Goal: Information Seeking & Learning: Find specific fact

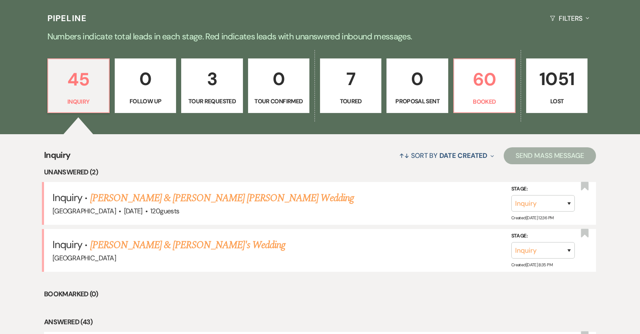
scroll to position [69, 0]
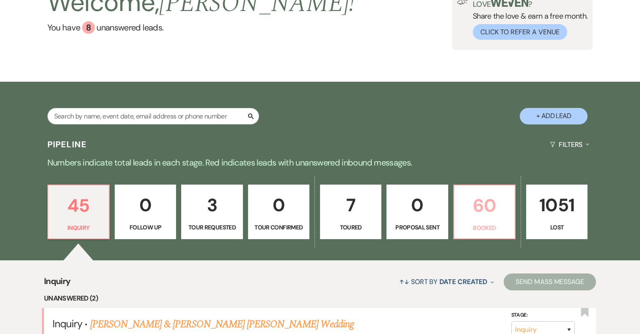
click at [486, 225] on p "Booked" at bounding box center [484, 227] width 50 height 9
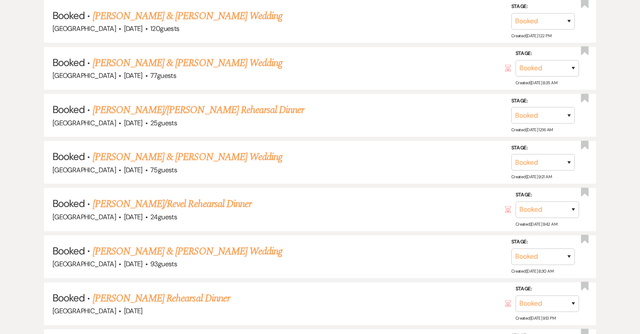
scroll to position [1772, 0]
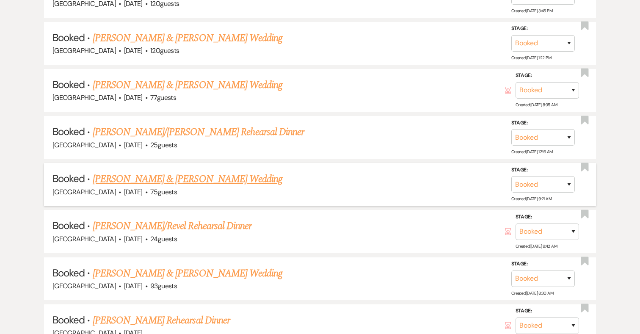
click at [199, 171] on link "Megan Cannon & Brandon Hepner's Wedding" at bounding box center [188, 178] width 190 height 15
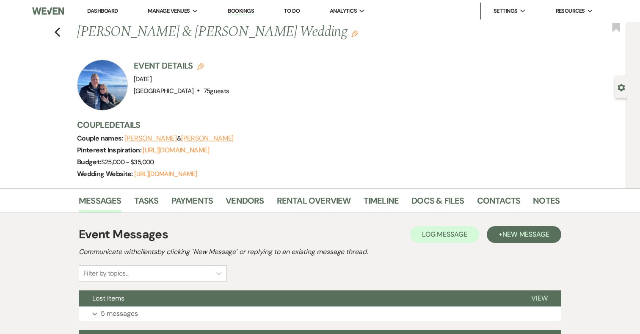
drag, startPoint x: 79, startPoint y: 31, endPoint x: 319, endPoint y: 28, distance: 240.4
click at [319, 28] on h1 "Megan Cannon & Brandon Hepner's Wedding Edit" at bounding box center [266, 32] width 379 height 20
copy h1 "Megan Cannon & Brandon Hepner's Wedding"
click at [424, 196] on link "Docs & Files" at bounding box center [437, 203] width 52 height 19
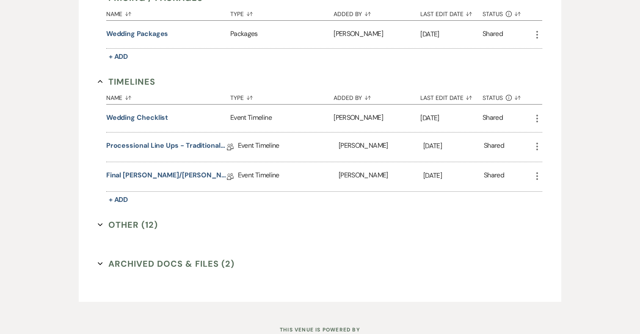
scroll to position [854, 0]
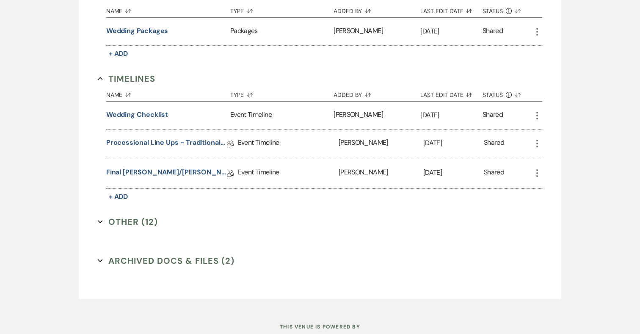
click at [141, 219] on button "Other (12) Expand" at bounding box center [128, 221] width 60 height 13
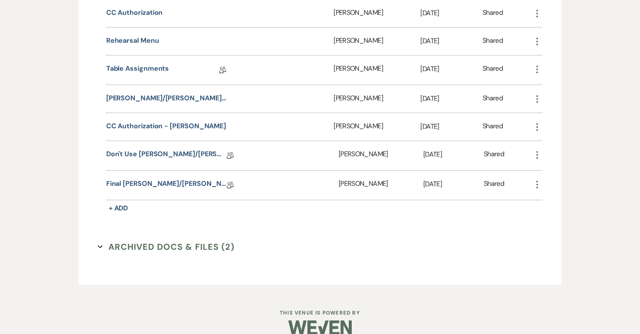
scroll to position [1252, 0]
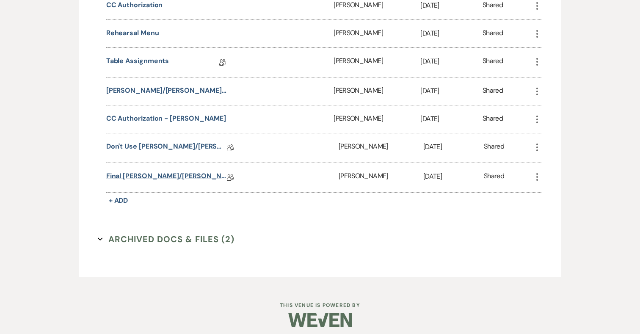
click at [171, 172] on link "Final Cannon/Hepner Wedding Event Details" at bounding box center [166, 177] width 121 height 13
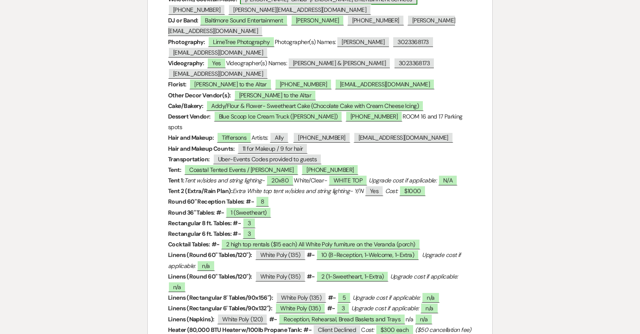
scroll to position [69, 0]
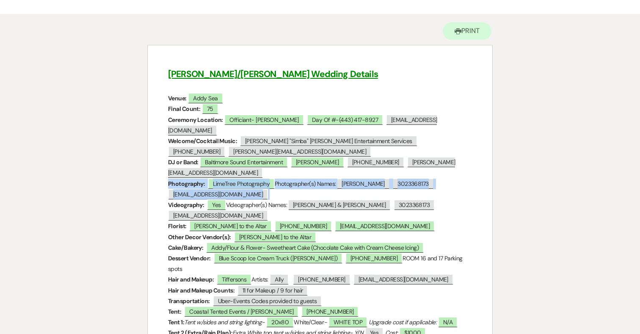
drag, startPoint x: 254, startPoint y: 177, endPoint x: 166, endPoint y: 162, distance: 88.9
copy p "Photography: ﻿ LimeTree Photography ﻿ Photographer(s) Names: ﻿ Tiffany ﻿ ﻿ 3023…"
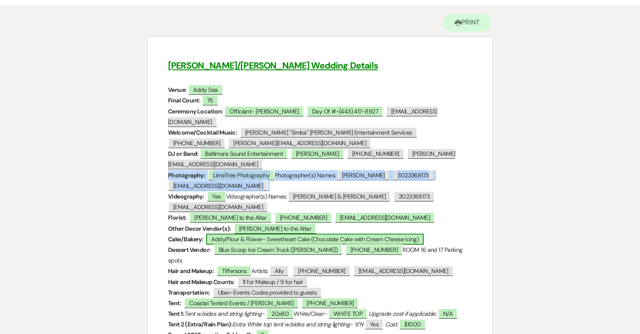
scroll to position [77, 0]
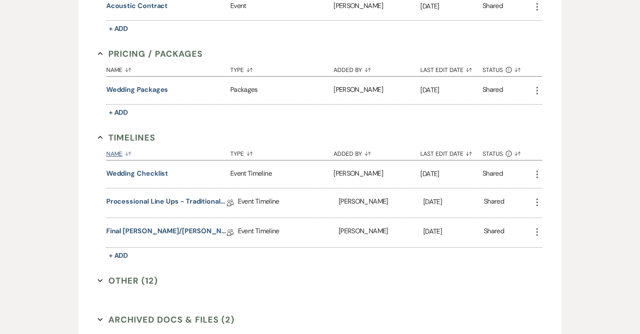
scroll to position [792, 0]
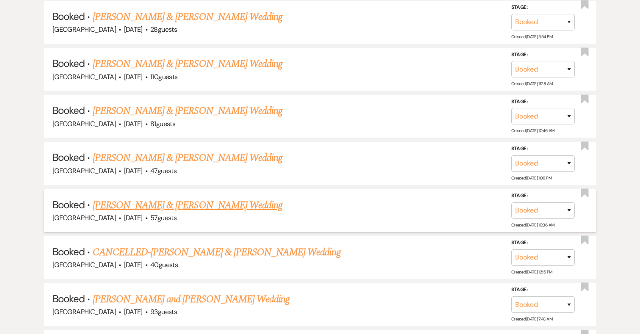
scroll to position [2583, 0]
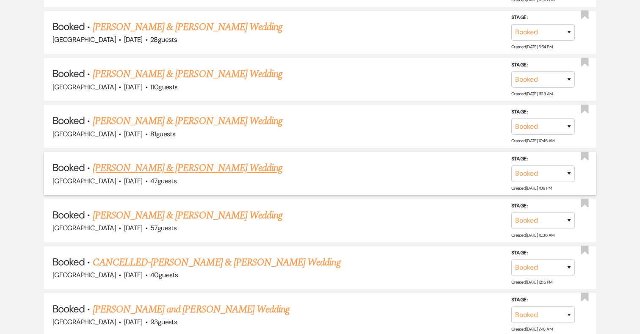
click at [174, 160] on link "Alex Tendler & Carson Friedrich's Wedding" at bounding box center [188, 167] width 190 height 15
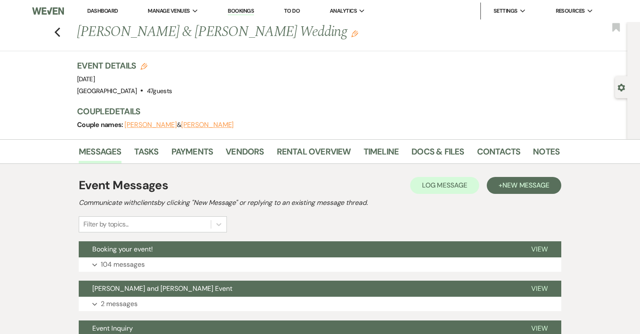
drag, startPoint x: 303, startPoint y: 29, endPoint x: 79, endPoint y: 27, distance: 224.3
click at [79, 27] on h1 "Alex Tendler & Carson Friedrich's Wedding Edit" at bounding box center [266, 32] width 379 height 20
copy h1 "Alex Tendler & Carson Friedrich's Wedding"
click at [437, 152] on link "Docs & Files" at bounding box center [437, 154] width 52 height 19
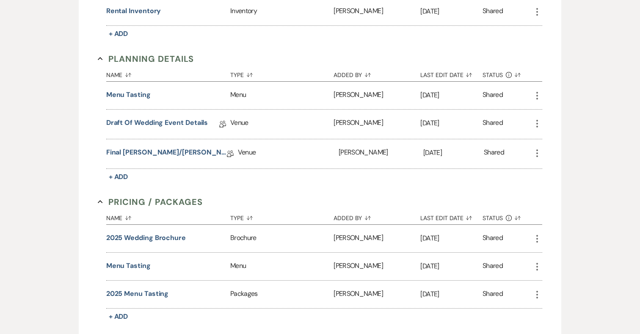
scroll to position [631, 0]
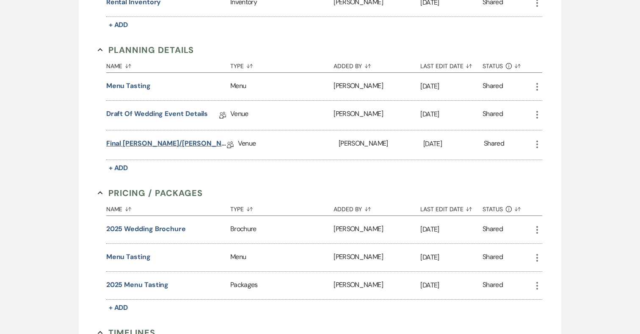
click at [143, 144] on link "Final Tendler/Friedrich Wedding Event Details" at bounding box center [166, 144] width 121 height 13
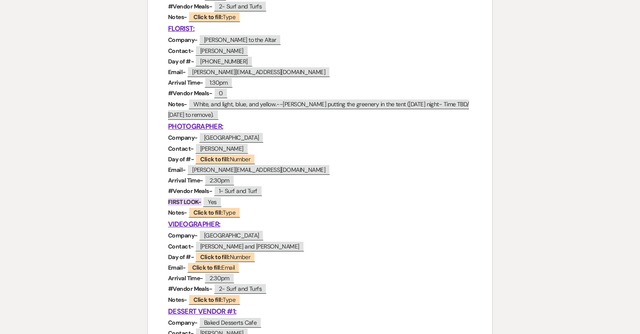
scroll to position [530, 0]
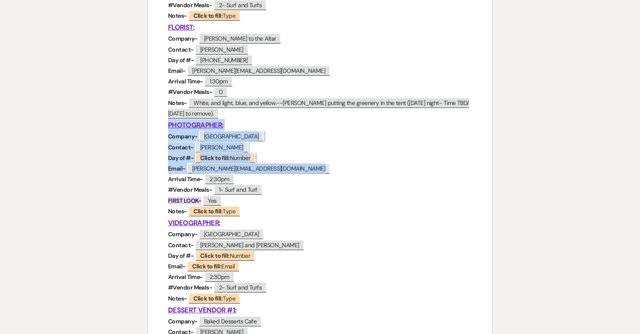
drag, startPoint x: 167, startPoint y: 124, endPoint x: 292, endPoint y: 168, distance: 133.2
copy div "PHOTOGRAPHER: Company- ﻿ Arbor Lane Studios ﻿ Contact- ﻿ Nicole ﻿ Day of #- ﻿ C…"
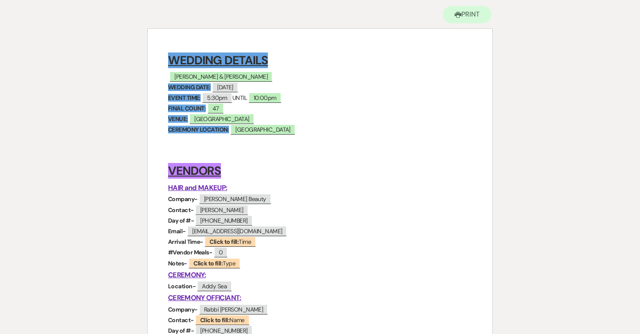
scroll to position [0, 0]
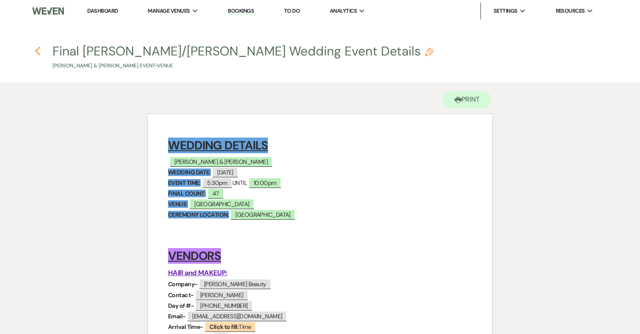
click at [39, 48] on icon "Previous" at bounding box center [38, 51] width 6 height 10
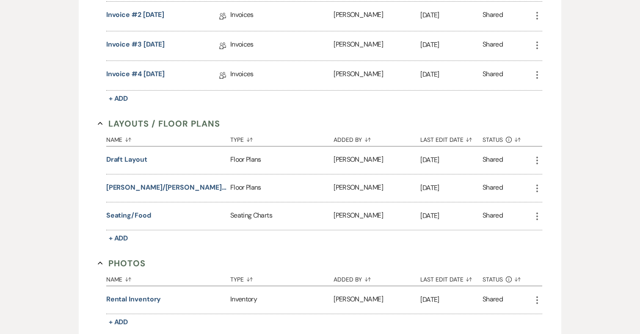
scroll to position [53, 0]
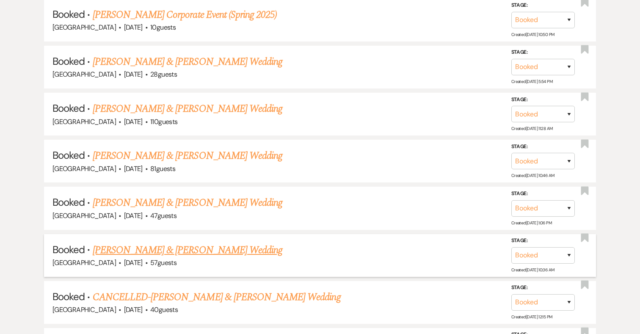
scroll to position [2545, 0]
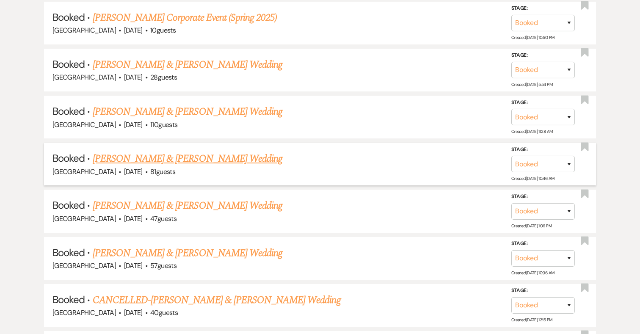
click at [223, 151] on link "April Cahill & Thomas Borkowski's Wedding" at bounding box center [188, 158] width 190 height 15
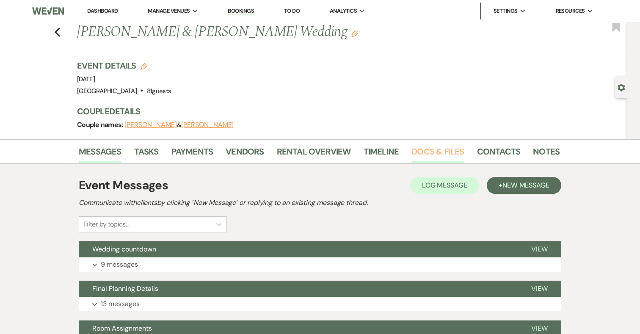
click at [428, 146] on link "Docs & Files" at bounding box center [437, 154] width 52 height 19
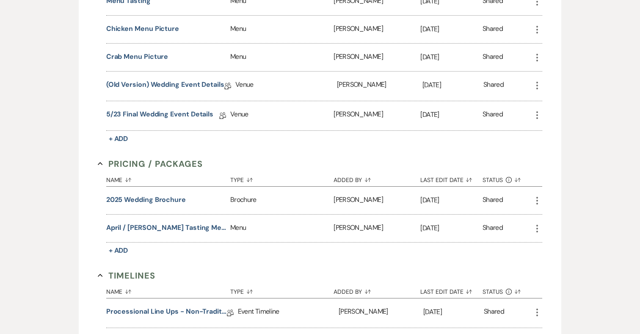
scroll to position [799, 0]
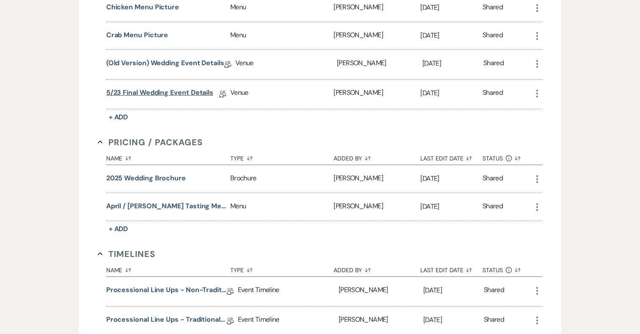
click at [178, 91] on link "5/23 Final Wedding Event Details" at bounding box center [159, 94] width 107 height 13
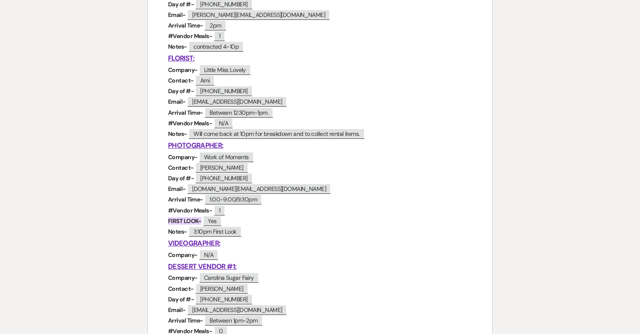
scroll to position [507, 0]
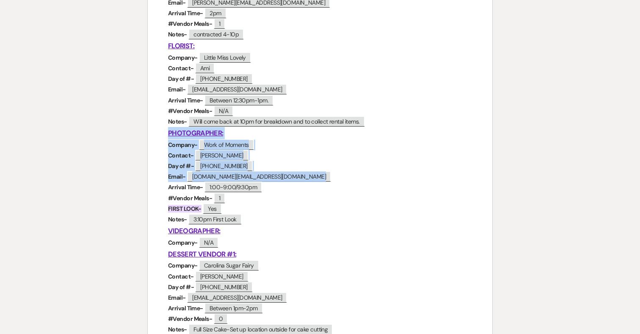
drag, startPoint x: 168, startPoint y: 135, endPoint x: 300, endPoint y: 181, distance: 139.2
copy div "PHOTOGRAPHER: Company- ﻿ Work of Moments ﻿ Contact- ﻿ Cara Daly ﻿ Day of #- ﻿ 9…"
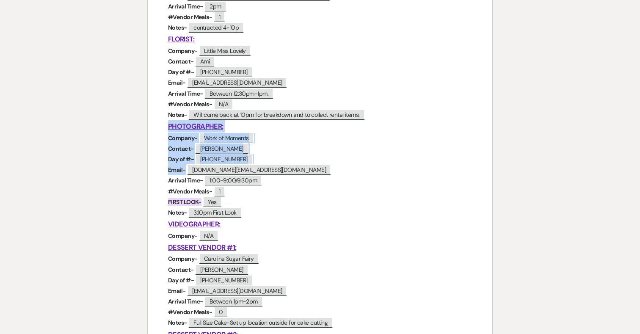
scroll to position [516, 0]
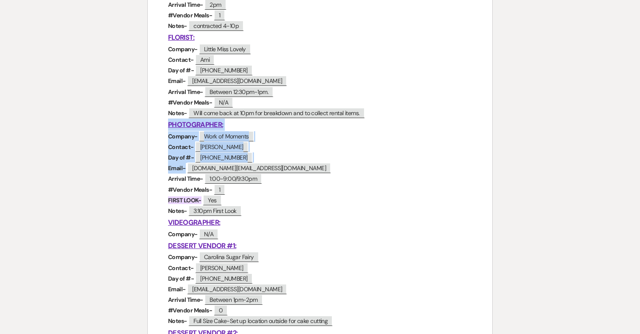
click at [290, 143] on p "Contact- ﻿ Cara Daly ﻿" at bounding box center [320, 147] width 304 height 11
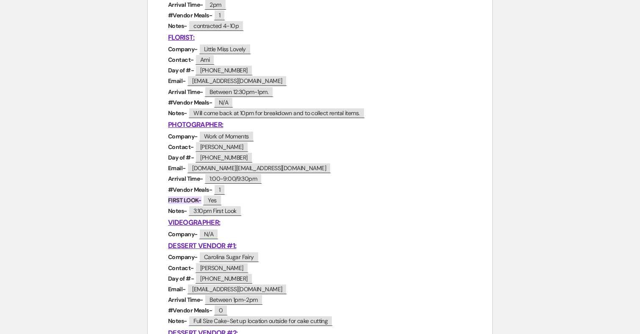
scroll to position [0, 0]
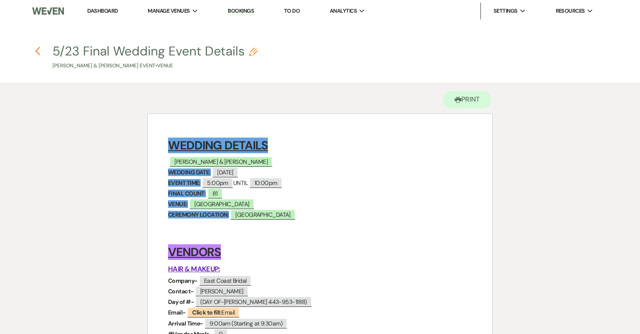
click at [39, 45] on button "Previous" at bounding box center [38, 50] width 6 height 11
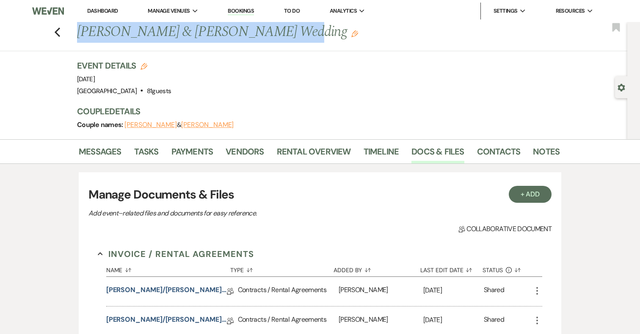
drag, startPoint x: 261, startPoint y: 32, endPoint x: 80, endPoint y: 28, distance: 181.2
click at [80, 28] on h1 "April Cahill & Thomas Borkowski's Wedding Edit" at bounding box center [266, 32] width 379 height 20
copy h1 "April Cahill & Thomas Borkowski's"
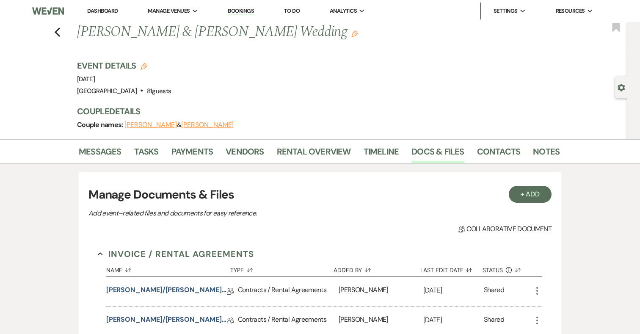
click at [57, 38] on div "Previous April Cahill & Thomas Borkowski's Wedding Edit Bookmark" at bounding box center [311, 36] width 631 height 29
click at [57, 30] on use "button" at bounding box center [58, 32] width 6 height 9
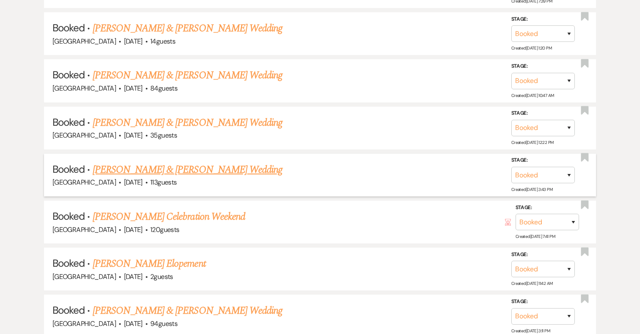
scroll to position [2199, 0]
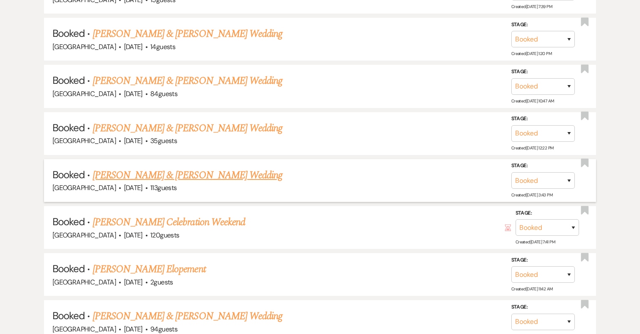
click at [233, 168] on link "Ciara Delehanty & Colin Rippin's Wedding" at bounding box center [188, 175] width 190 height 15
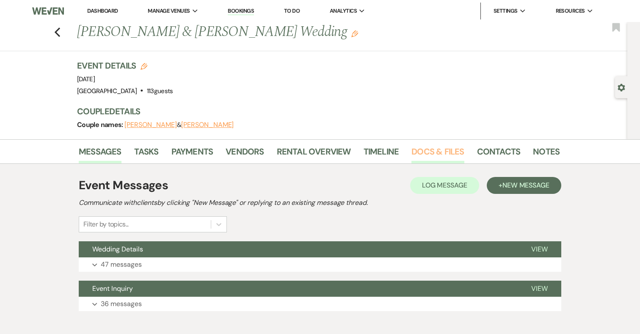
click at [439, 153] on link "Docs & Files" at bounding box center [437, 154] width 52 height 19
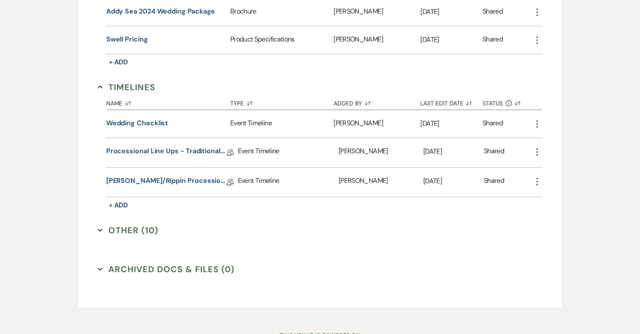
scroll to position [600, 0]
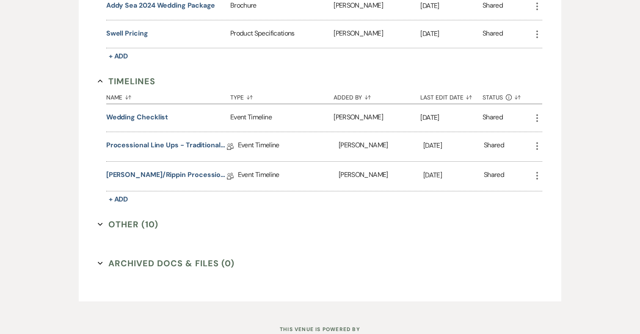
click at [143, 224] on button "Other (10) Expand" at bounding box center [128, 224] width 61 height 13
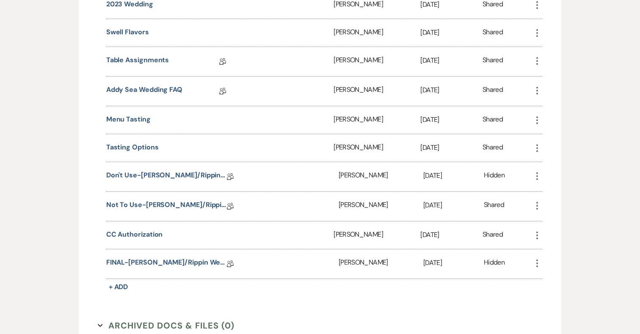
scroll to position [858, 0]
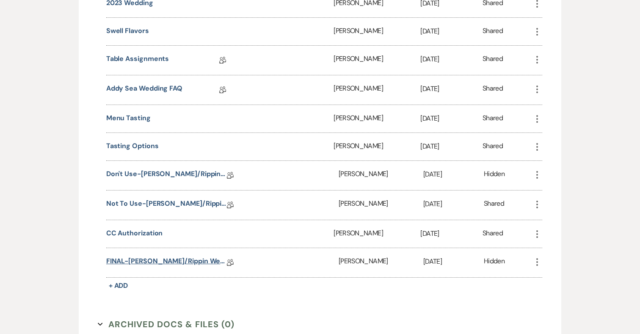
click at [155, 256] on link "FINAL-Delehanty/Rippin Wedding Event Details" at bounding box center [166, 262] width 121 height 13
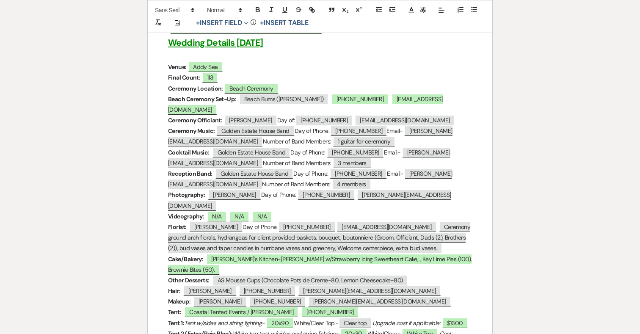
scroll to position [159, 0]
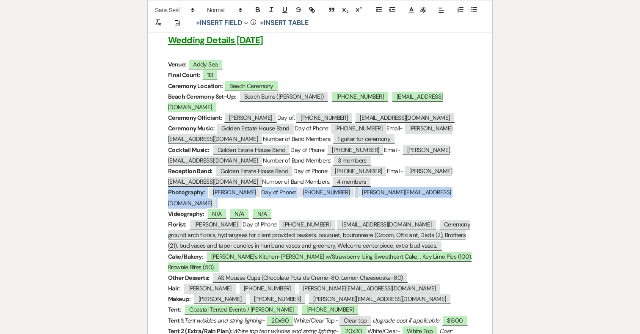
drag, startPoint x: 168, startPoint y: 178, endPoint x: 456, endPoint y: 183, distance: 288.3
click at [456, 187] on p "Photography: ﻿ Anna Fletcher ﻿ Day of Phone: ﻿ 919-902-3587 ﻿ ﻿ anna@annafletch…" at bounding box center [320, 197] width 304 height 21
copy p "Photography: ﻿ Anna Fletcher ﻿ Day of Phone: ﻿ 919-902-3587 ﻿ ﻿ anna@annafletch…"
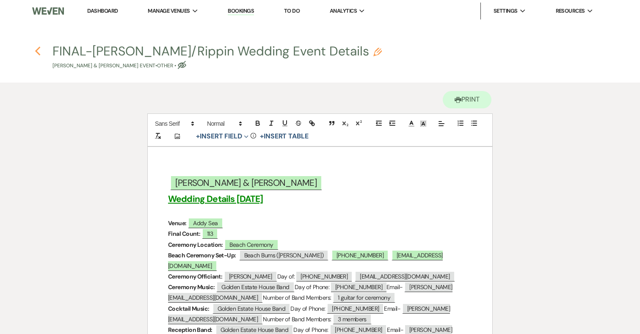
click at [40, 47] on use "button" at bounding box center [38, 51] width 6 height 9
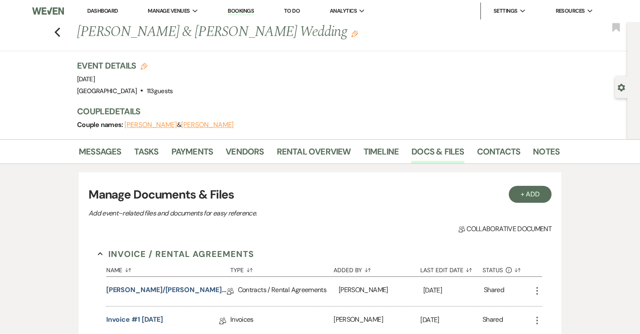
drag, startPoint x: 299, startPoint y: 32, endPoint x: 78, endPoint y: 31, distance: 220.9
click at [78, 31] on h1 "Ciara Delehanty & Colin Rippin's Wedding Edit" at bounding box center [266, 32] width 379 height 20
copy h1 "Ciara Delehanty & Colin Rippin's Wedding"
click at [58, 34] on icon "Previous" at bounding box center [57, 32] width 6 height 10
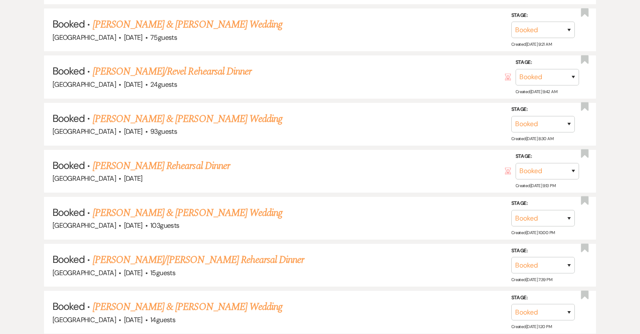
scroll to position [1910, 0]
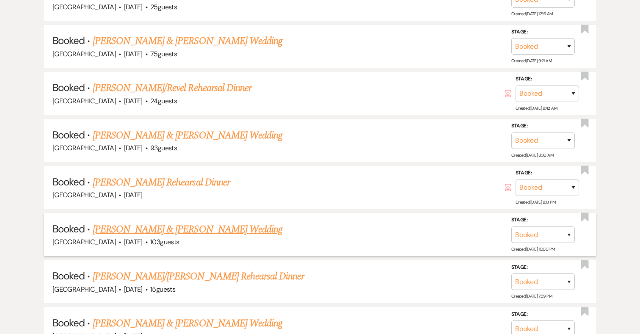
click at [133, 222] on link "Becca Lineberry & Alex Belman's Wedding" at bounding box center [188, 229] width 190 height 15
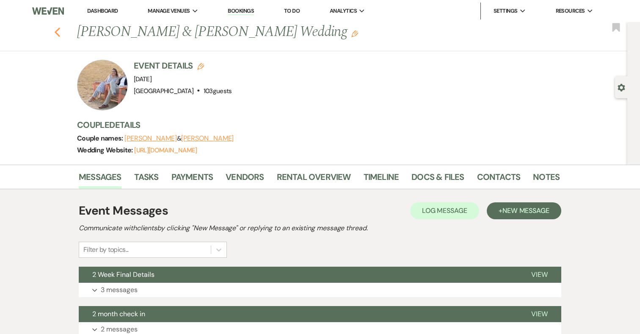
click at [57, 29] on icon "Previous" at bounding box center [57, 32] width 6 height 10
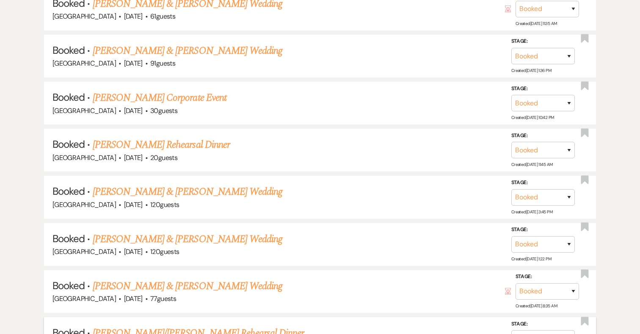
scroll to position [1570, 0]
click at [176, 185] on link "Laura Roman & Jacob Pinter's Wedding" at bounding box center [188, 192] width 190 height 15
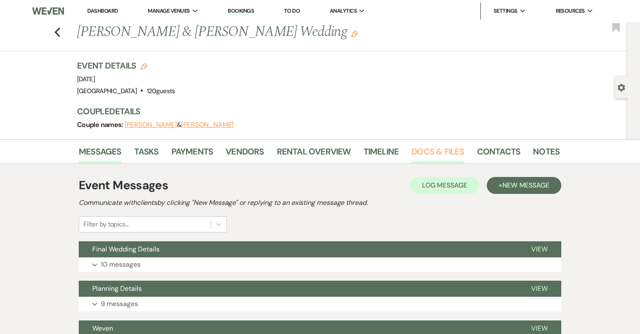
click at [434, 148] on link "Docs & Files" at bounding box center [437, 154] width 52 height 19
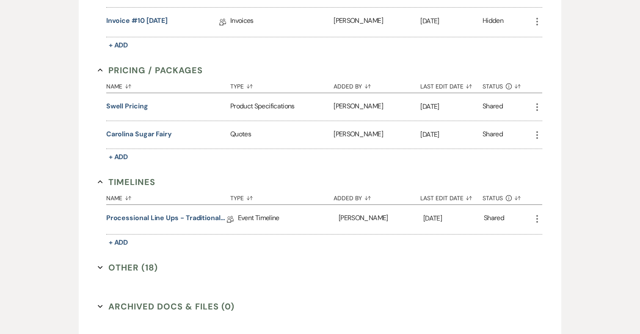
scroll to position [590, 0]
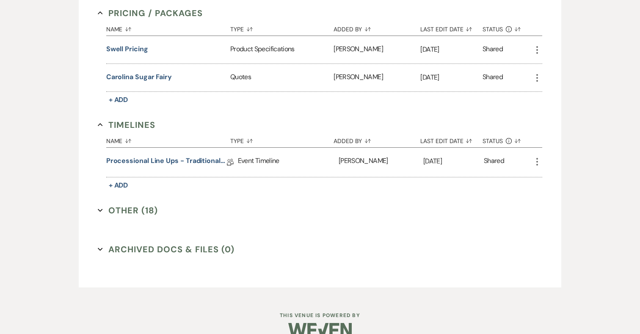
click at [124, 204] on button "Other (18) Expand" at bounding box center [128, 210] width 60 height 13
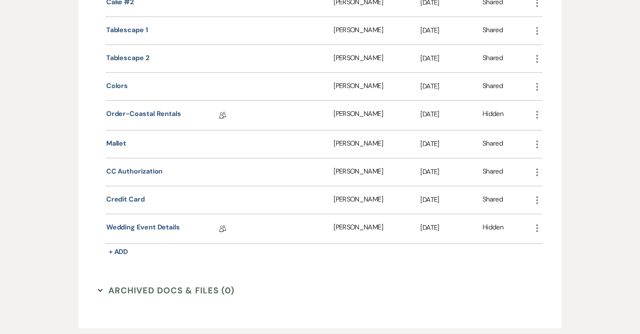
scroll to position [1138, 0]
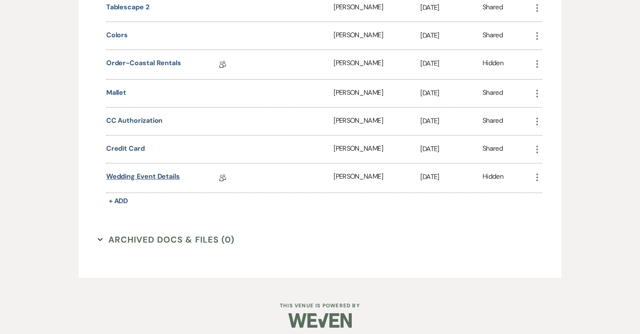
click at [141, 171] on link "Wedding Event Details" at bounding box center [143, 177] width 74 height 13
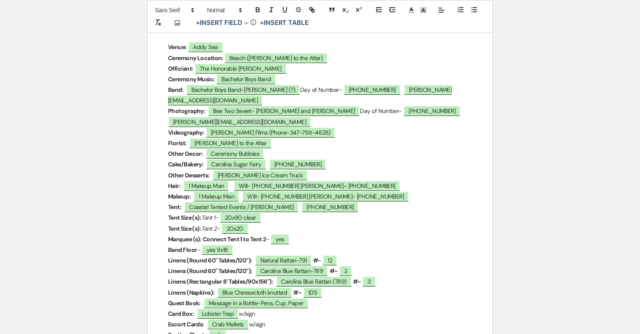
scroll to position [189, 0]
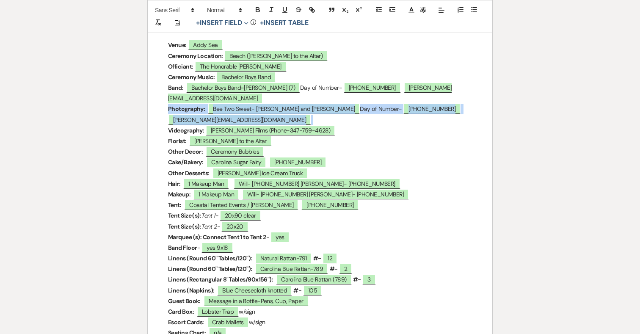
drag, startPoint x: 167, startPoint y: 97, endPoint x: 277, endPoint y: 106, distance: 110.4
copy p "Photography: ﻿ Bee Two Sweet- Brittany and Kathy ﻿ Day of Number- ﻿ 703-615-529…"
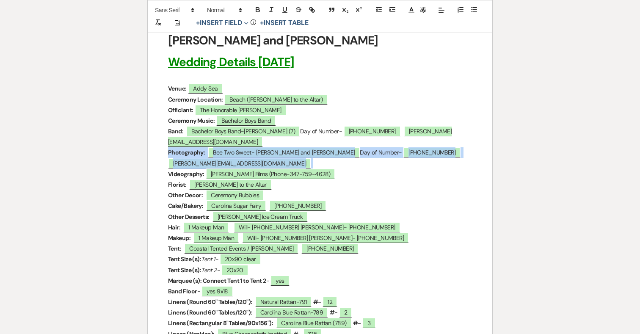
scroll to position [0, 0]
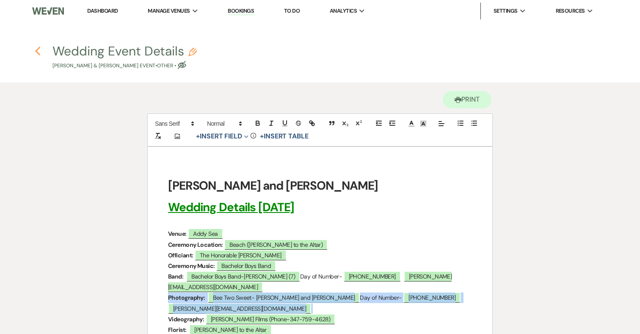
click at [39, 52] on icon "Previous" at bounding box center [38, 51] width 6 height 10
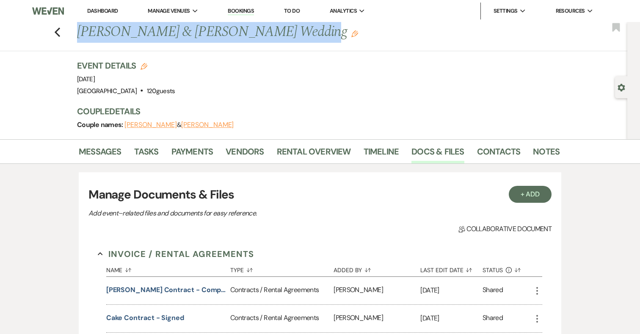
drag, startPoint x: 78, startPoint y: 29, endPoint x: 290, endPoint y: 36, distance: 212.2
click at [290, 36] on h1 "Laura Roman & Jacob Pinter's Wedding Edit" at bounding box center [266, 32] width 379 height 20
copy h1 "Laura Roman & Jacob Pinter's Wedding"
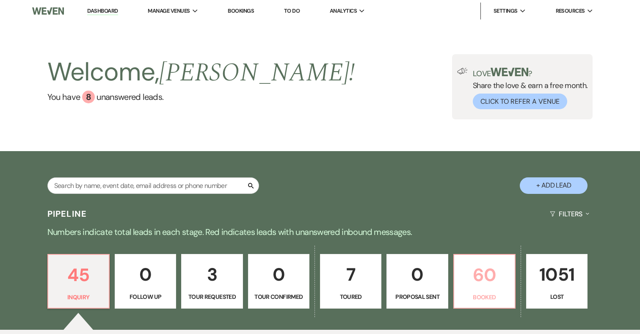
click at [465, 268] on p "60" at bounding box center [484, 275] width 50 height 28
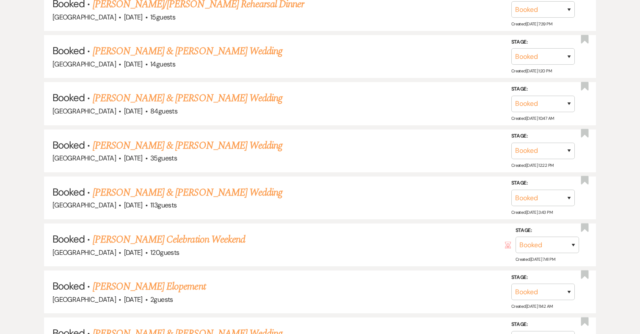
scroll to position [2213, 0]
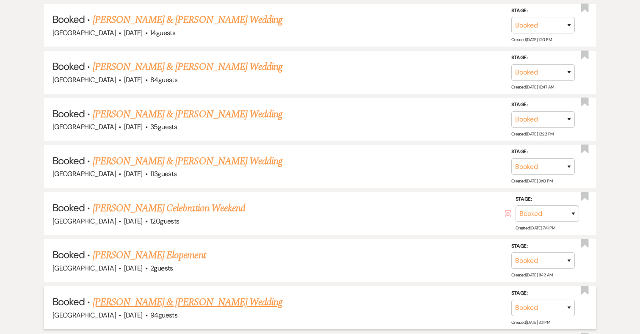
click at [193, 295] on link "Sophia Medairy & Brian Kimball's Wedding" at bounding box center [188, 302] width 190 height 15
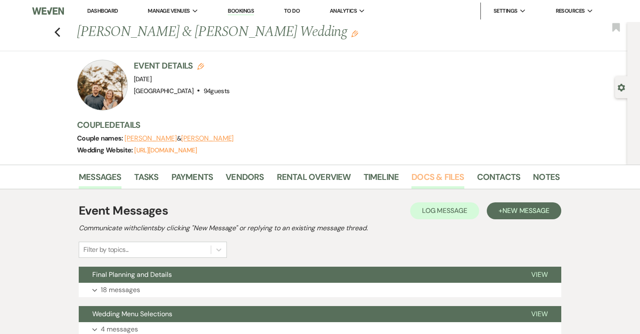
click at [439, 173] on link "Docs & Files" at bounding box center [437, 179] width 52 height 19
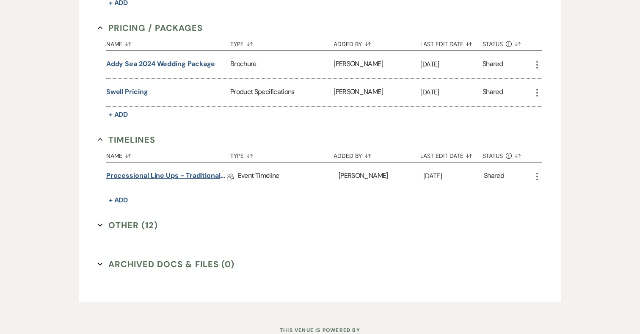
scroll to position [449, 0]
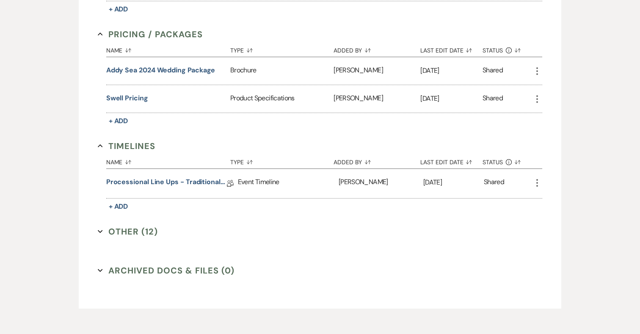
click at [144, 229] on button "Other (12) Expand" at bounding box center [128, 231] width 60 height 13
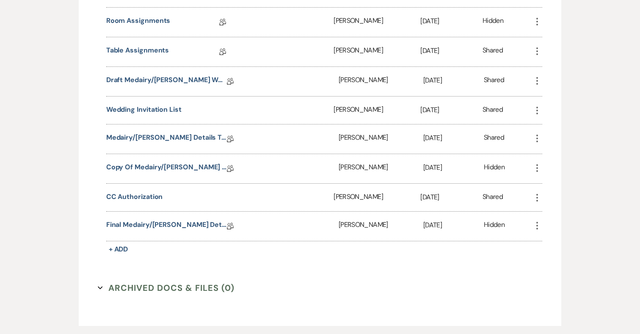
scroll to position [811, 0]
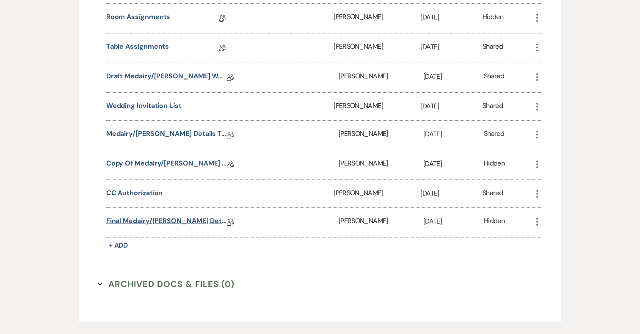
click at [148, 216] on link "Final Medairy/Kimball Details" at bounding box center [166, 222] width 121 height 13
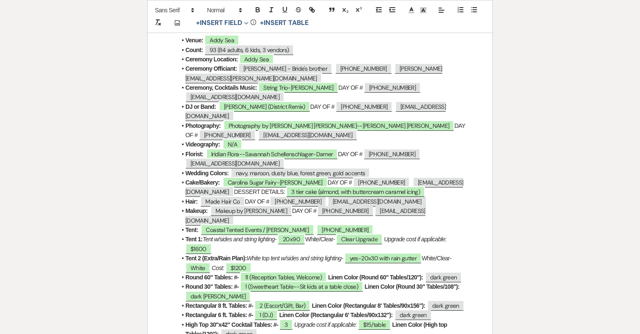
scroll to position [191, 0]
